Goal: Transaction & Acquisition: Purchase product/service

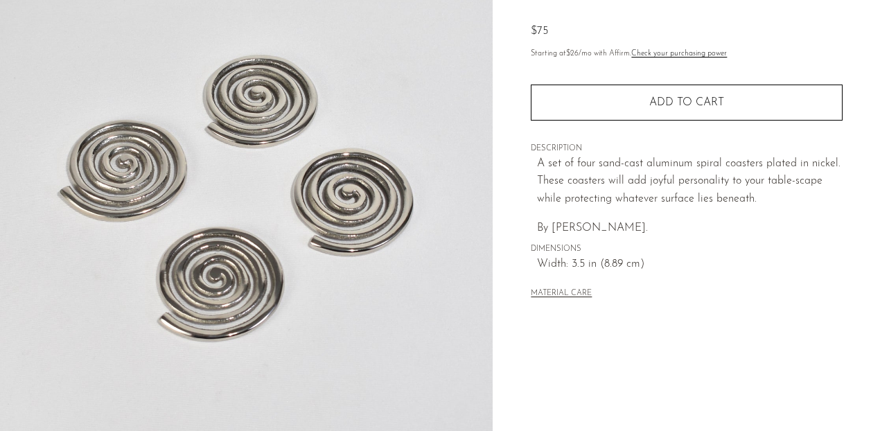
scroll to position [141, 0]
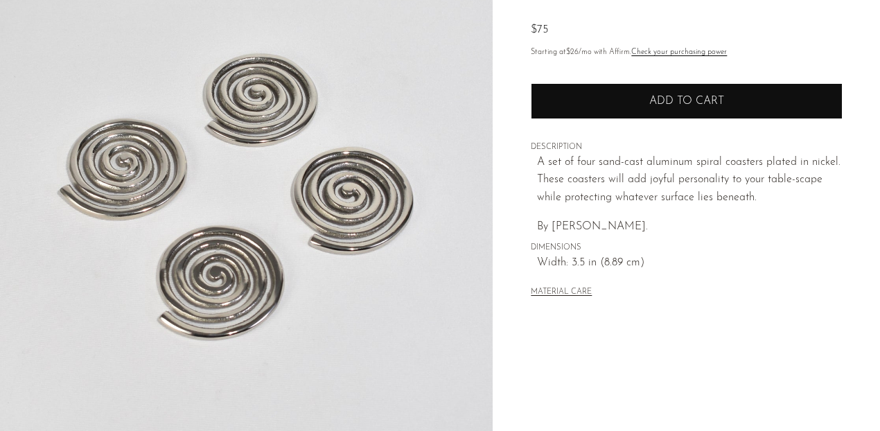
click at [647, 89] on button "Add to cart" at bounding box center [687, 101] width 312 height 36
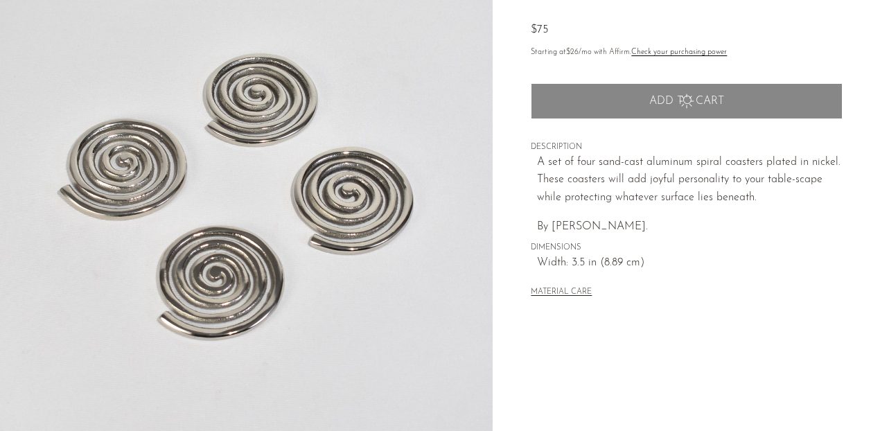
scroll to position [0, 0]
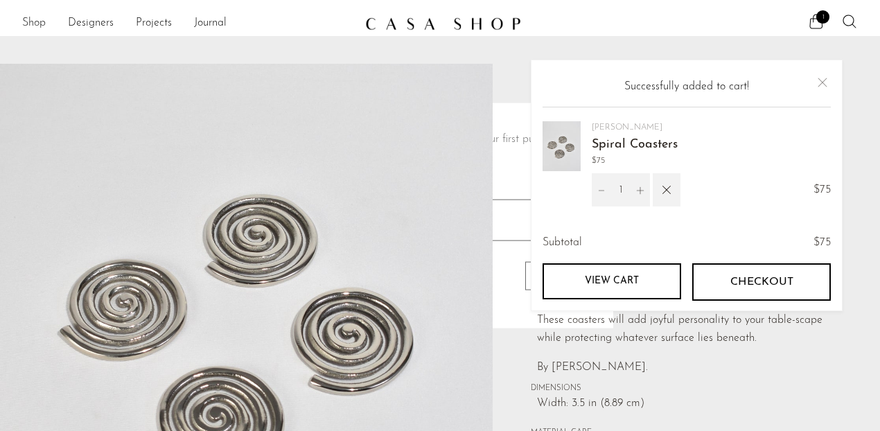
click at [32, 25] on div at bounding box center [440, 215] width 880 height 431
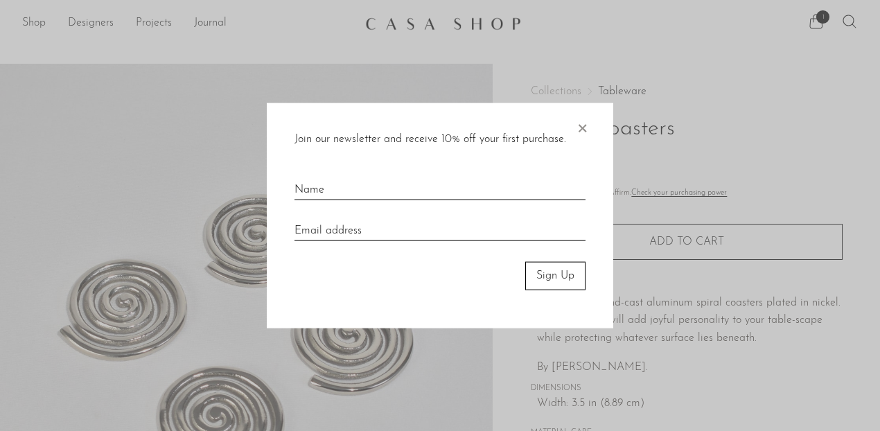
click at [592, 128] on div "Join our newsletter and receive 10% off your first purchase. × Sign Up" at bounding box center [440, 215] width 346 height 225
click at [582, 127] on span "×" at bounding box center [582, 125] width 14 height 44
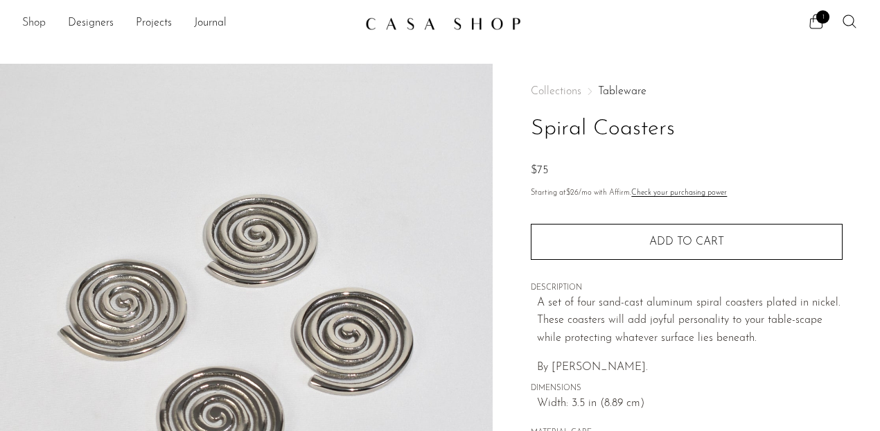
click at [25, 25] on link "Shop" at bounding box center [34, 24] width 24 height 18
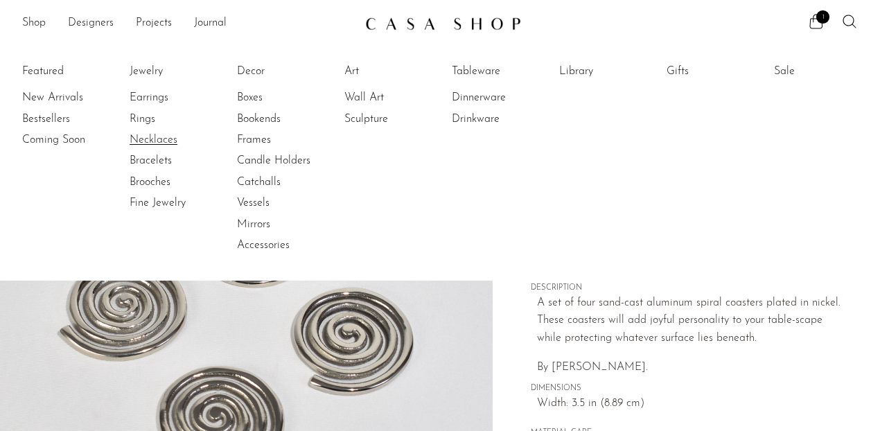
click at [166, 139] on link "Necklaces" at bounding box center [182, 139] width 104 height 15
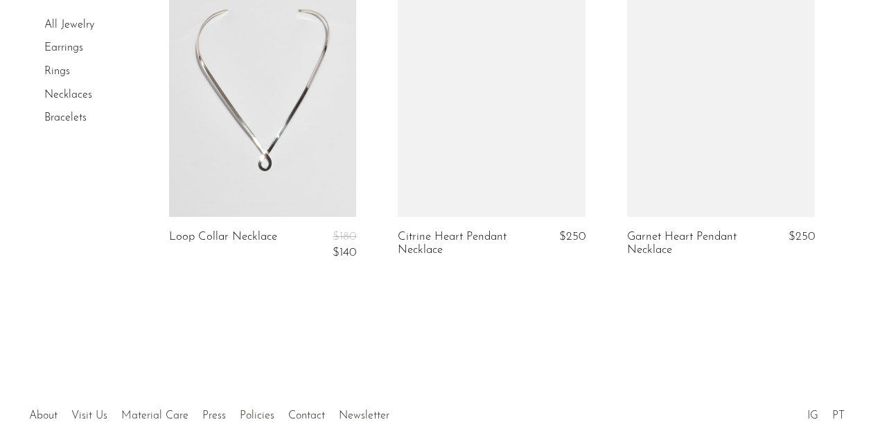
scroll to position [3924, 0]
